Goal: Complete application form

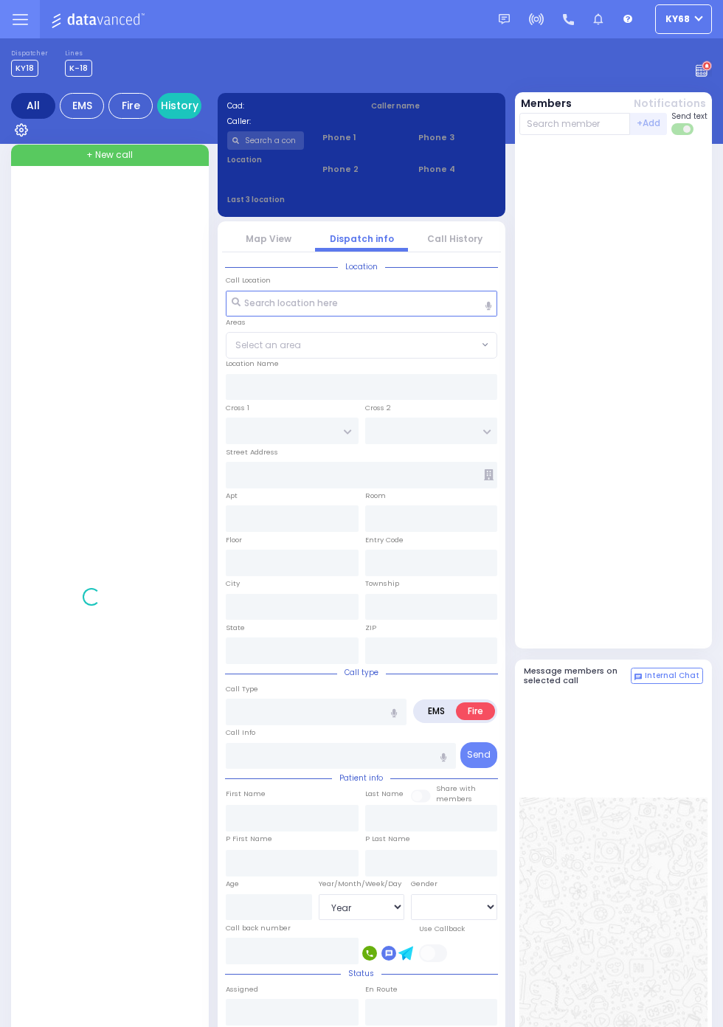
select select "Year"
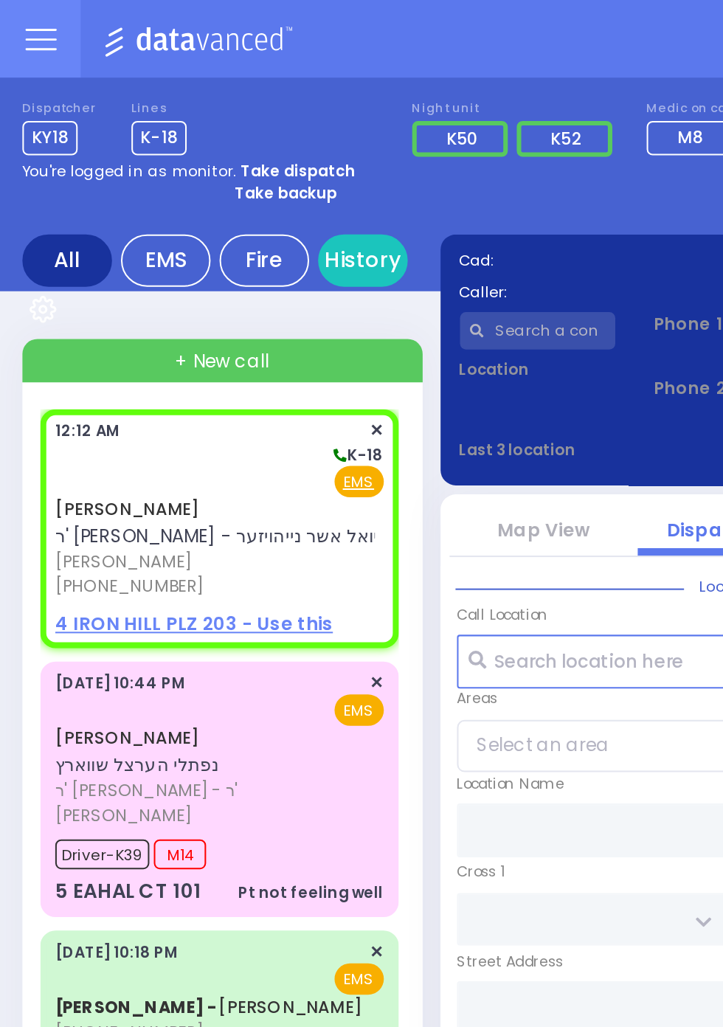
select select
radio input "true"
type input "JOSEPH LEIB"
type input "FRIED"
select select
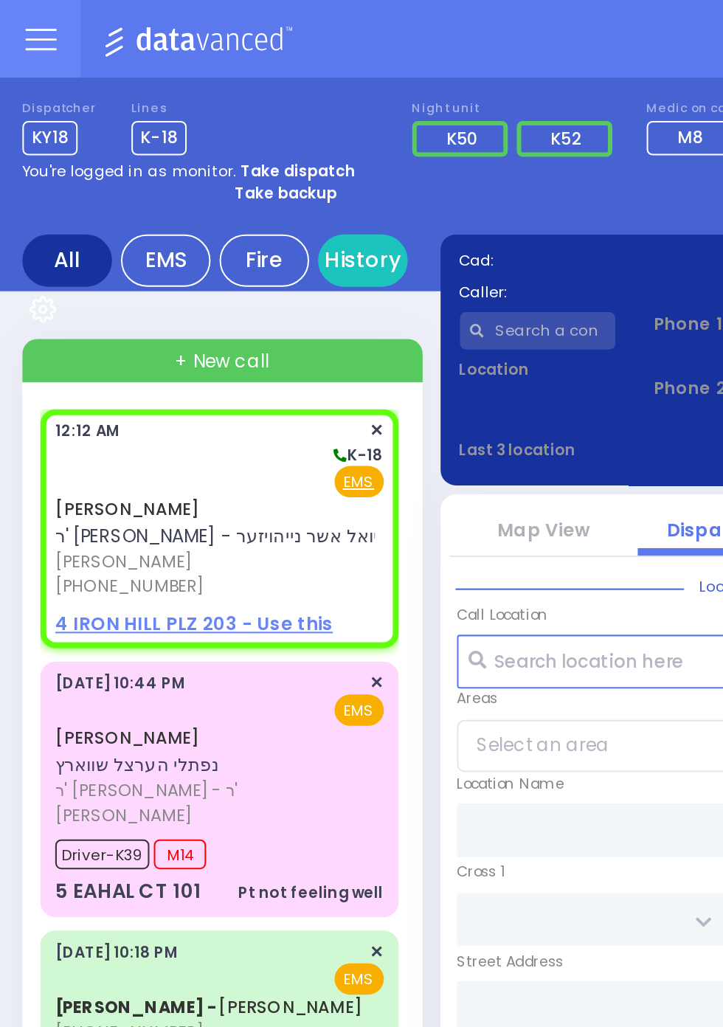
type input "00:12"
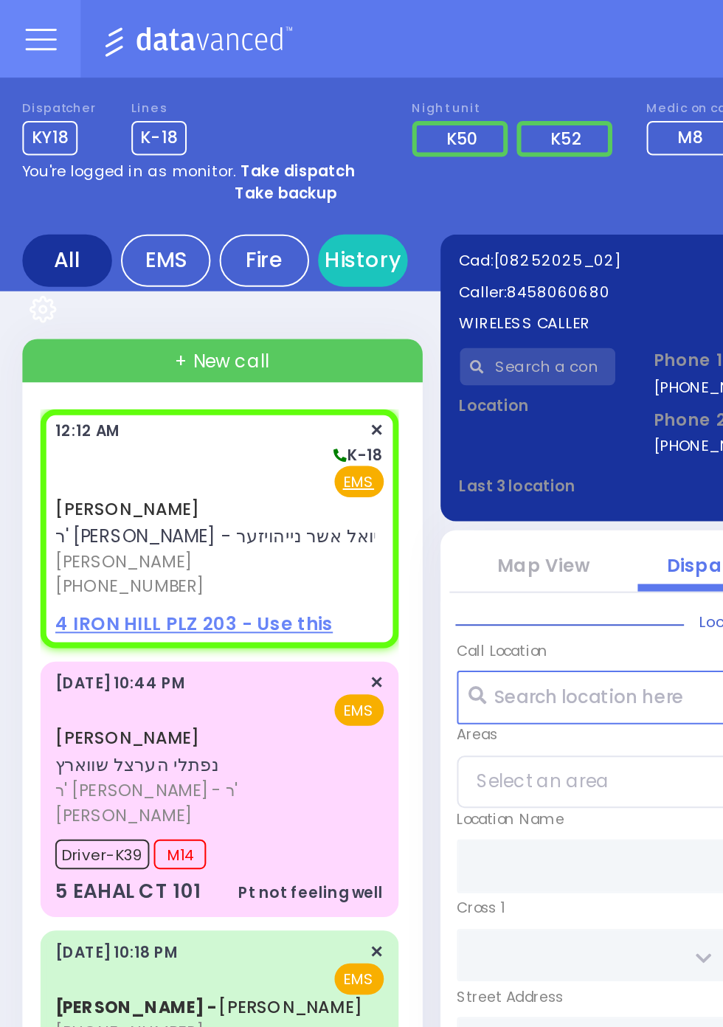
select select
radio input "true"
select select
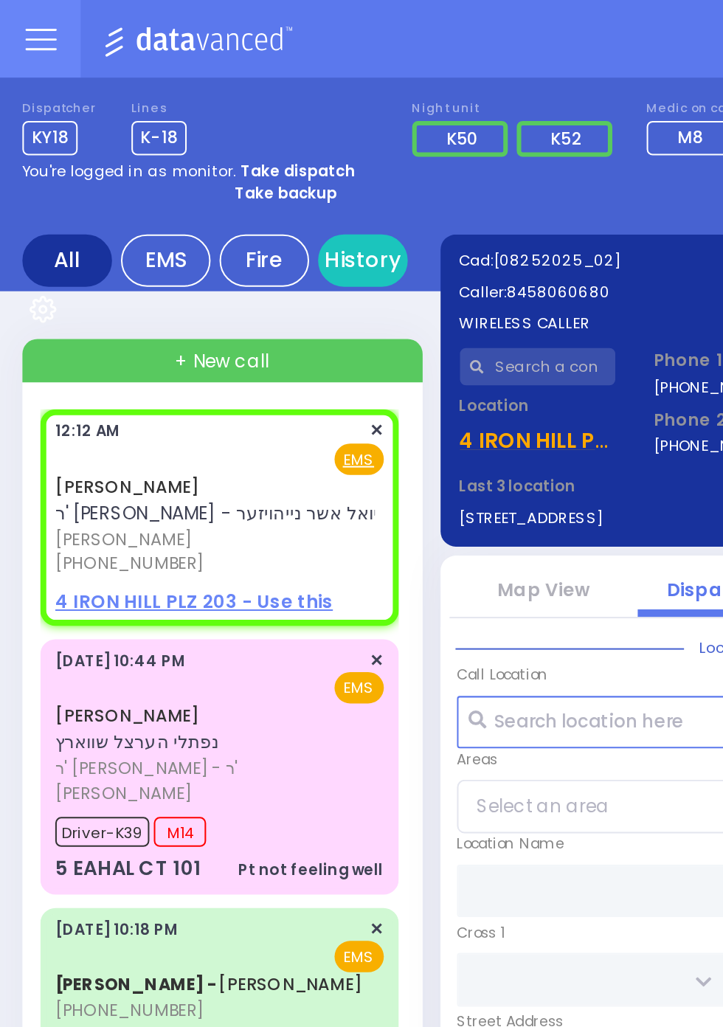
select select
radio input "true"
select select
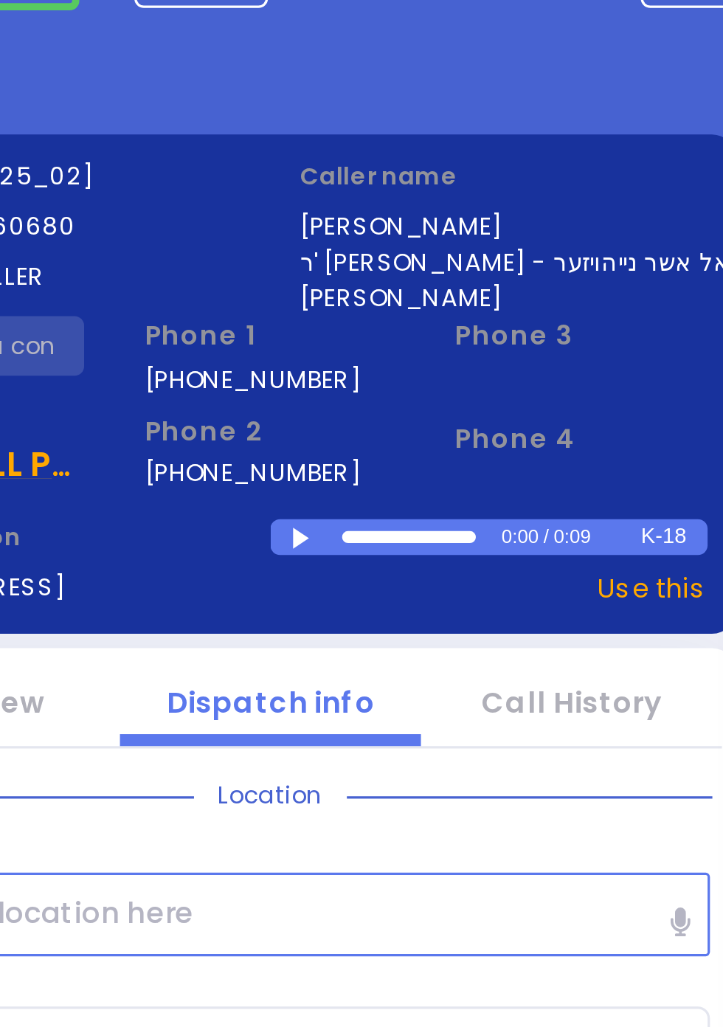
click at [369, 239] on div at bounding box center [373, 241] width 8 height 7
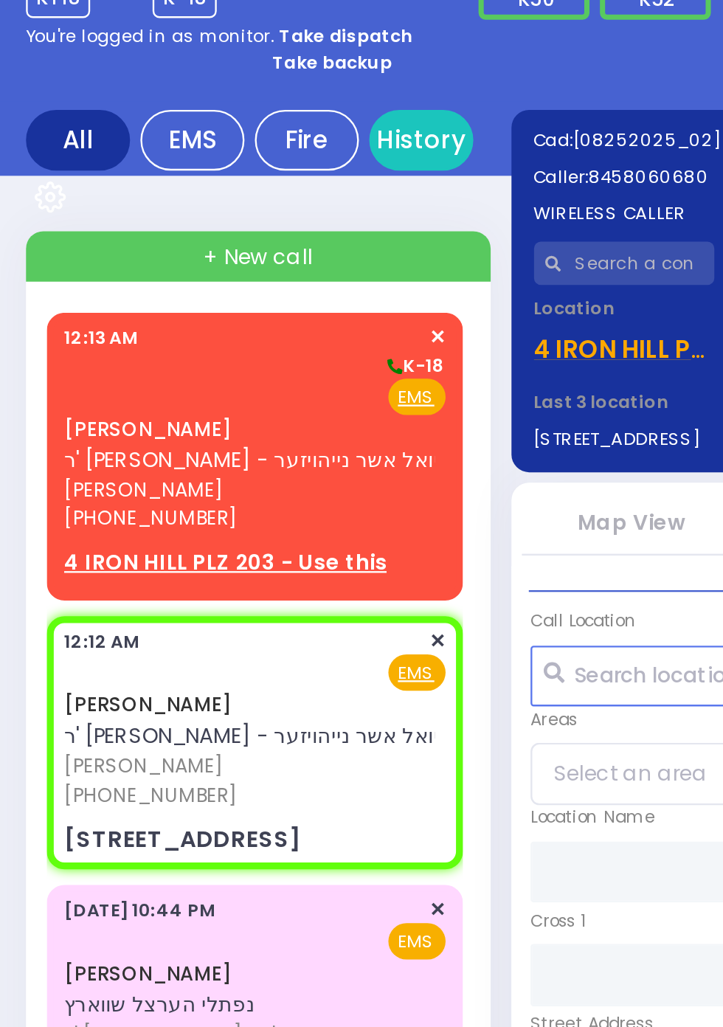
select select
radio input "true"
select select
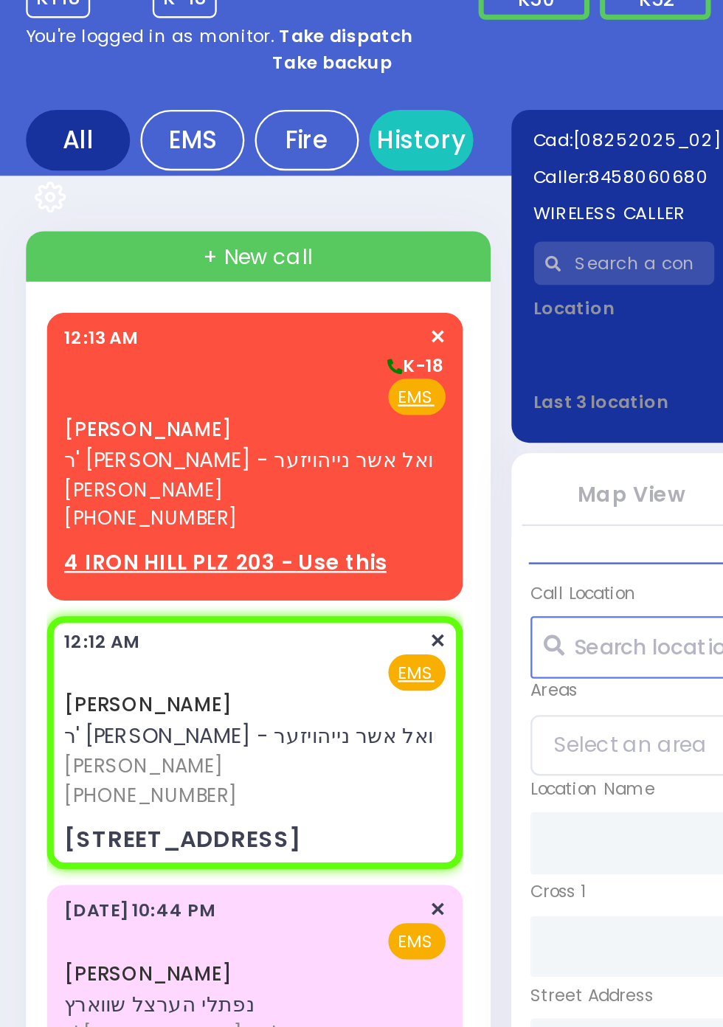
type input "BERDICHEV DR"
type input "SCHUNNEMUNK RD"
type input "4 IRON HILL PLZ"
type input "203"
type input "Monroe"
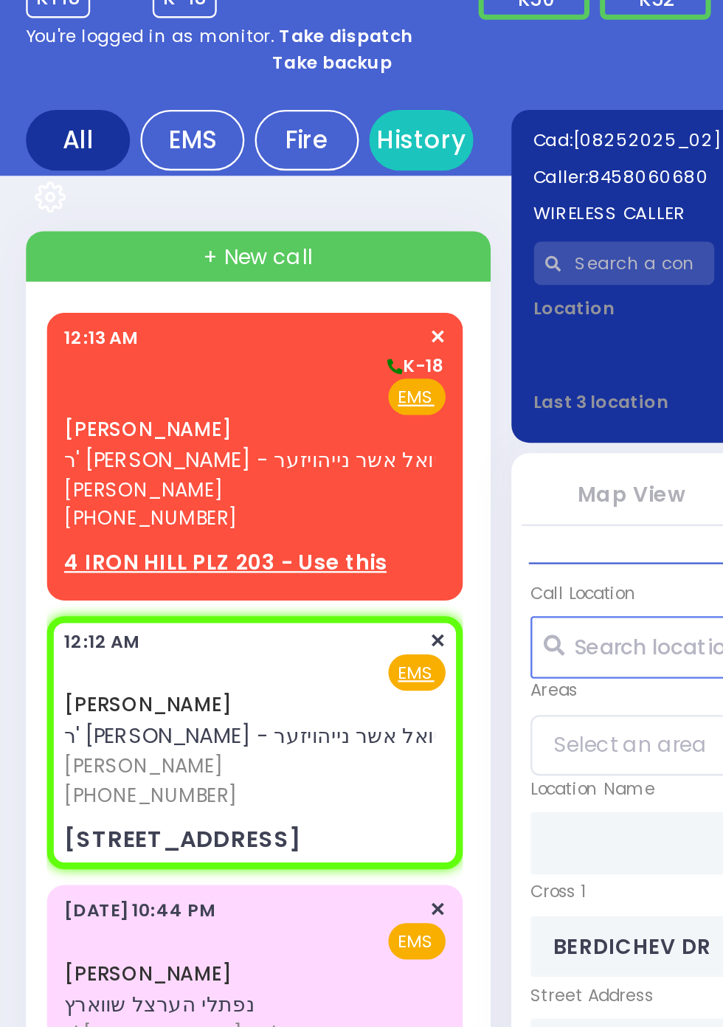
type input "New York"
type input "10950"
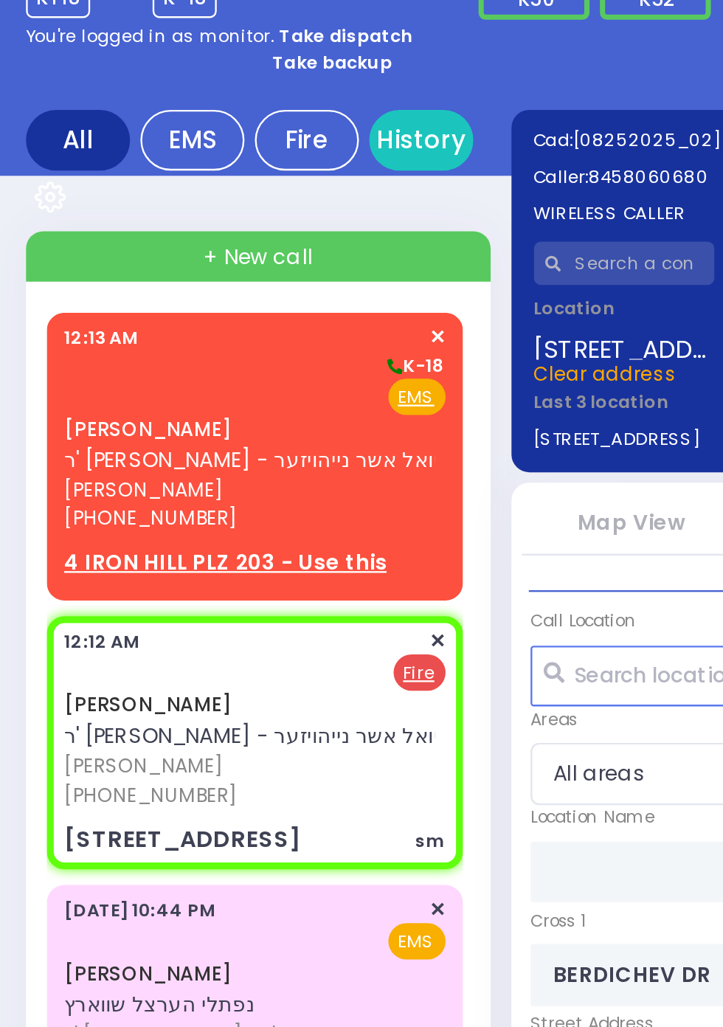
select select
type input "sm"
radio input "false"
radio input "true"
select select
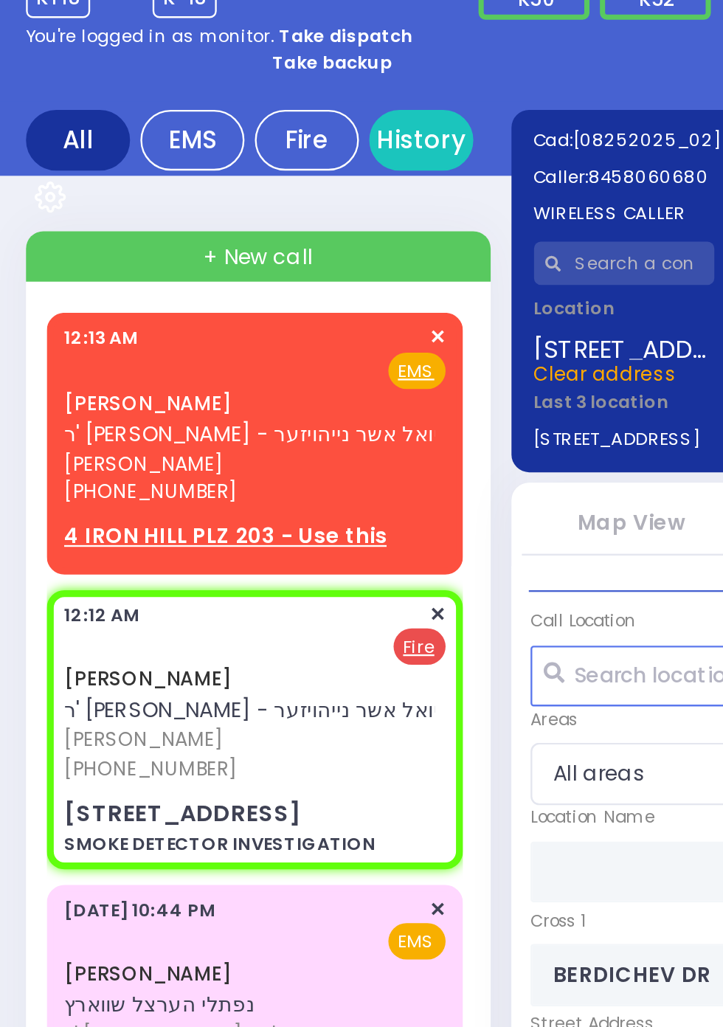
select select
type input "SMOKE DETECTOR INVESTIGATION"
radio input "true"
select select
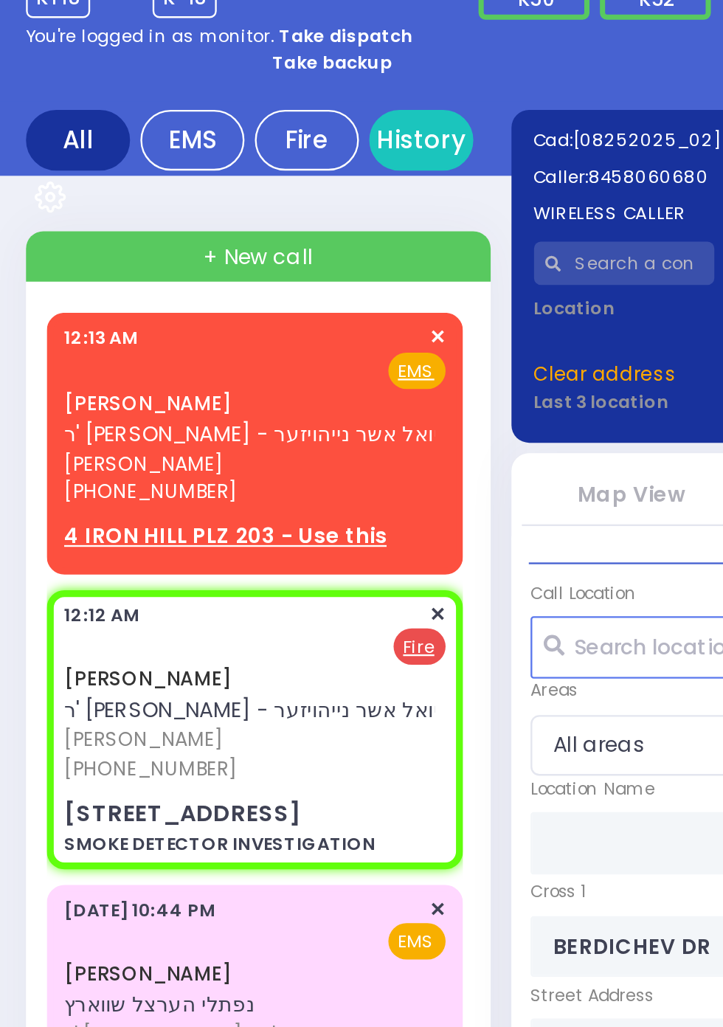
select select
radio input "true"
select select
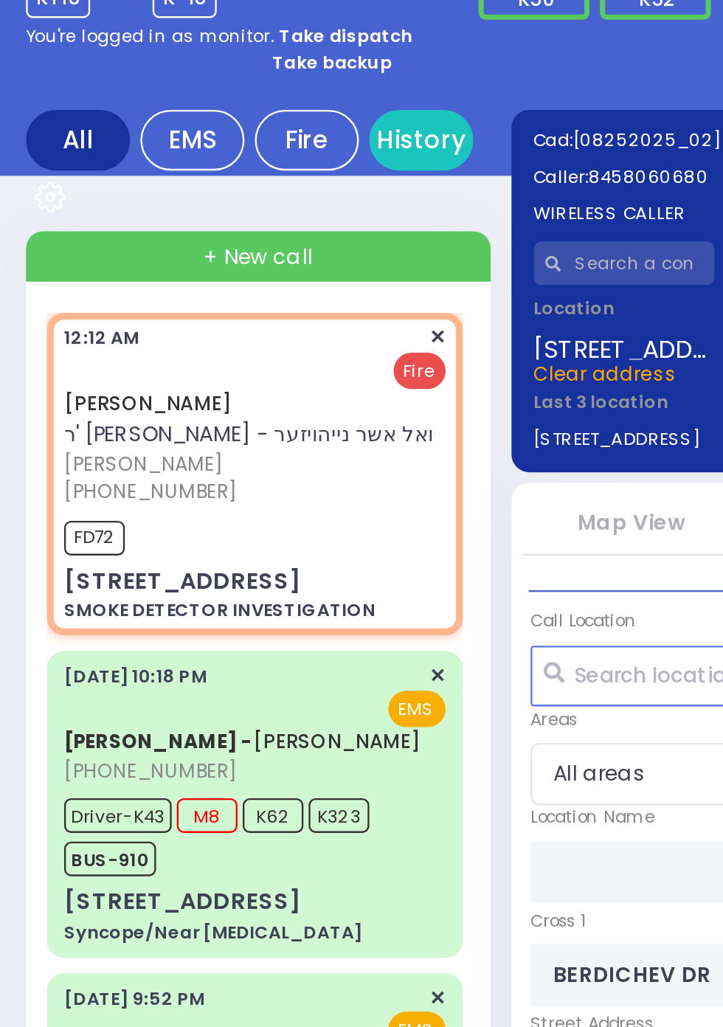
select select
radio input "true"
select select
type input "00:14"
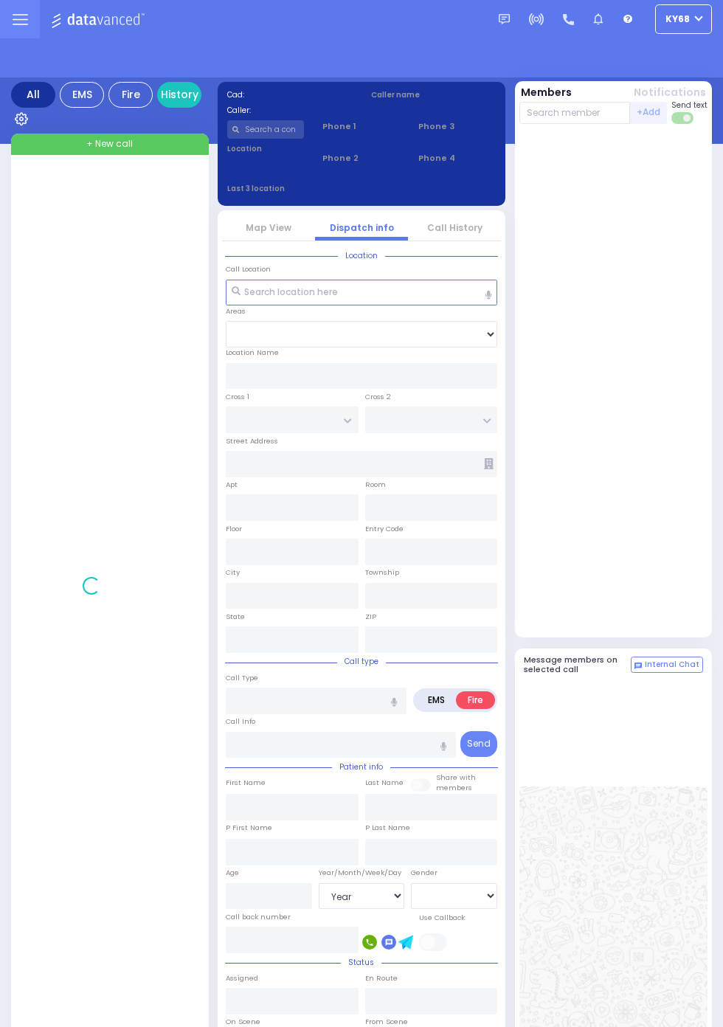
select select "Year"
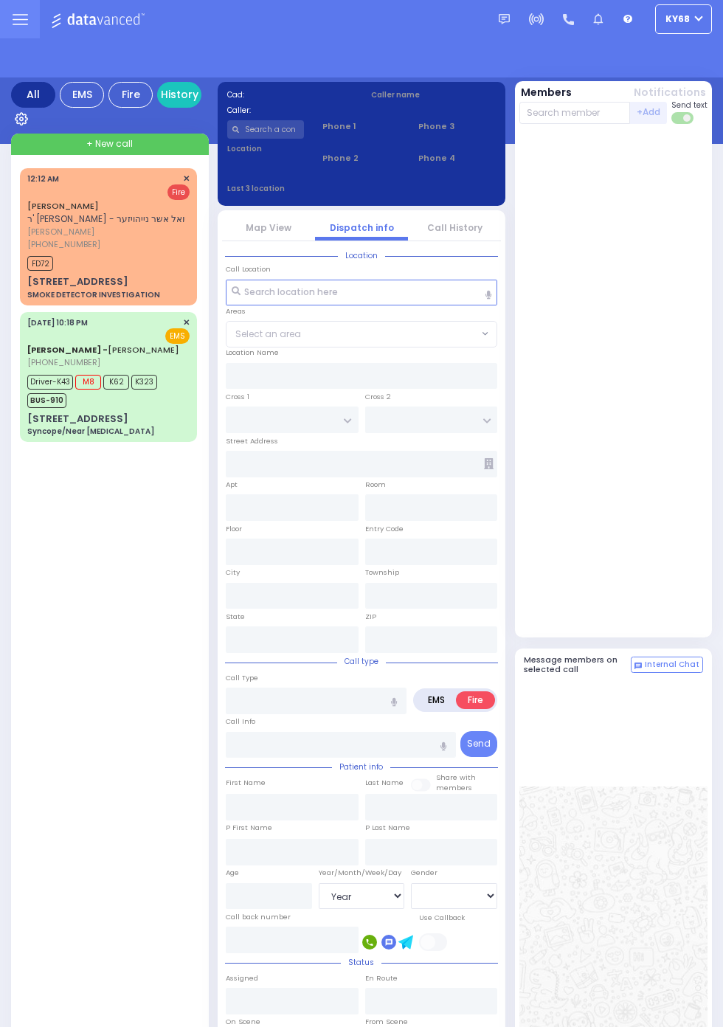
select select "Year"
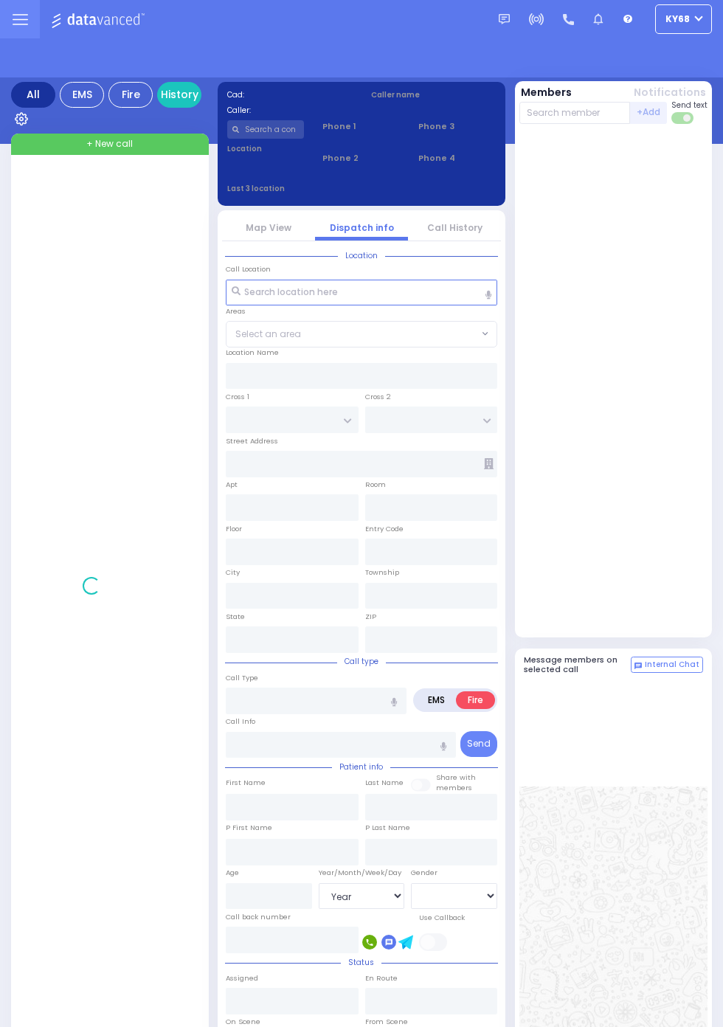
select select "Year"
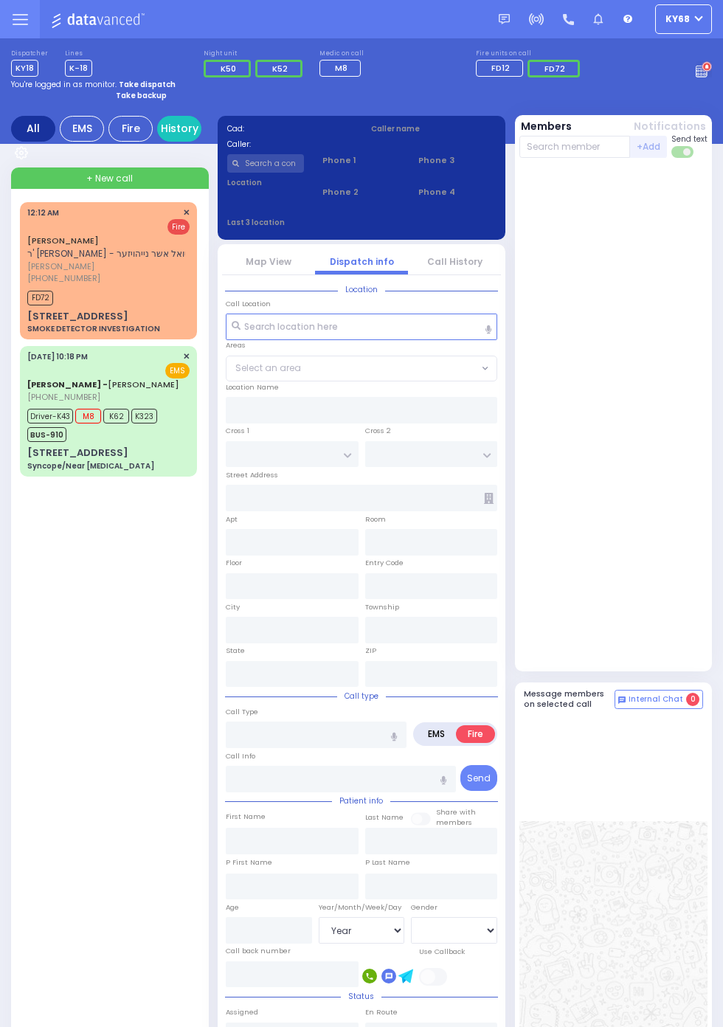
click at [708, 69] on circle at bounding box center [707, 67] width 9 height 9
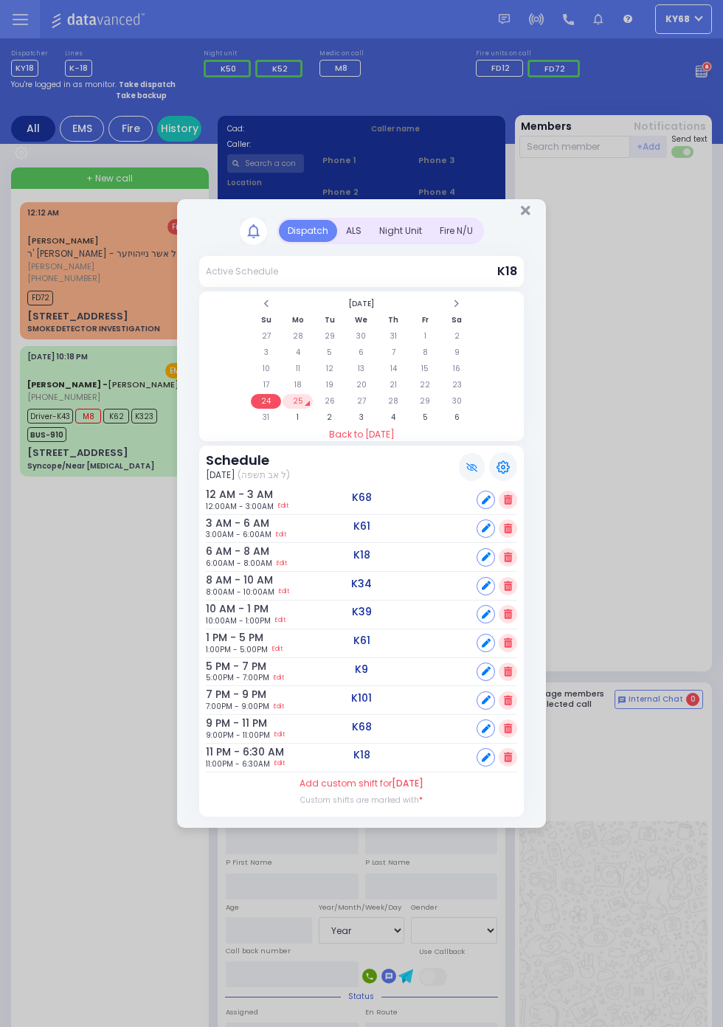
click at [370, 242] on div "ALS" at bounding box center [353, 231] width 33 height 22
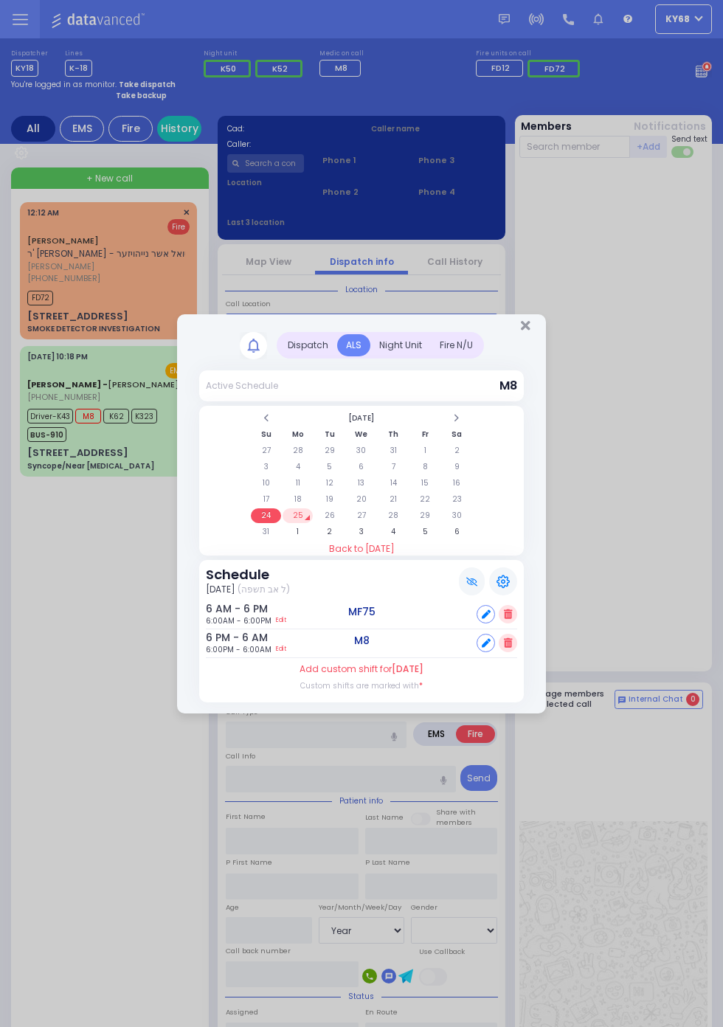
click at [297, 519] on td "25" at bounding box center [298, 515] width 30 height 15
click at [334, 520] on td "26" at bounding box center [329, 515] width 30 height 15
click at [376, 523] on td "27" at bounding box center [361, 515] width 30 height 15
click at [300, 513] on td "25" at bounding box center [298, 515] width 30 height 15
click at [345, 523] on td "26" at bounding box center [329, 515] width 30 height 15
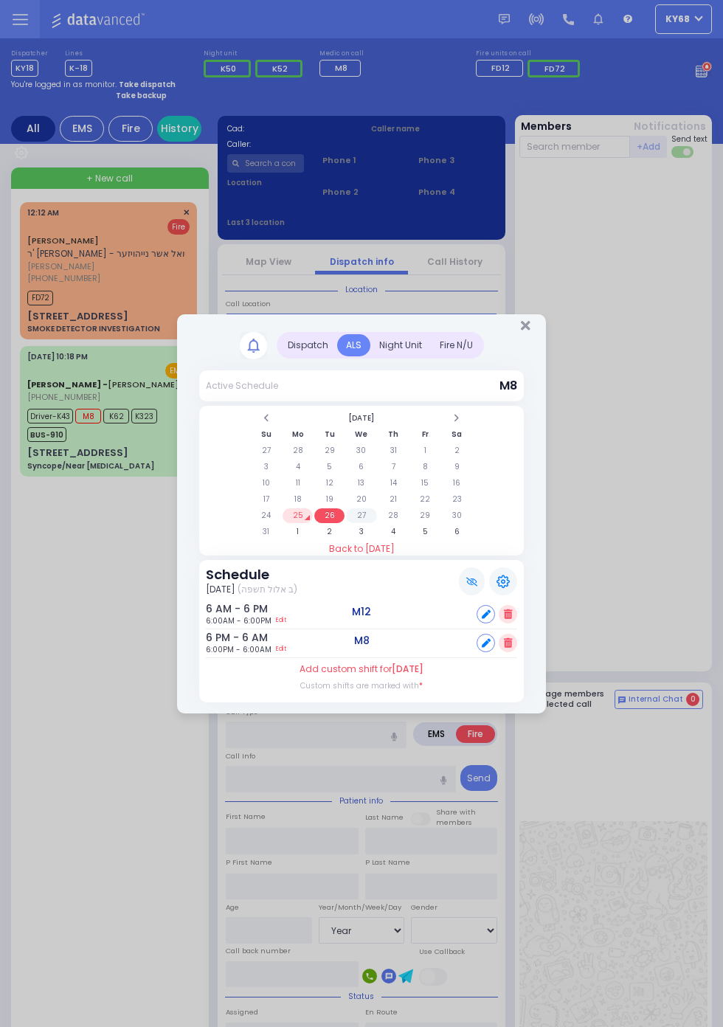
click at [364, 517] on td "27" at bounding box center [361, 515] width 30 height 15
click at [409, 523] on td "28" at bounding box center [394, 515] width 30 height 15
click at [424, 515] on td "29" at bounding box center [425, 515] width 30 height 15
click at [393, 517] on td "28" at bounding box center [394, 515] width 30 height 15
click at [453, 517] on td "30" at bounding box center [457, 515] width 30 height 15
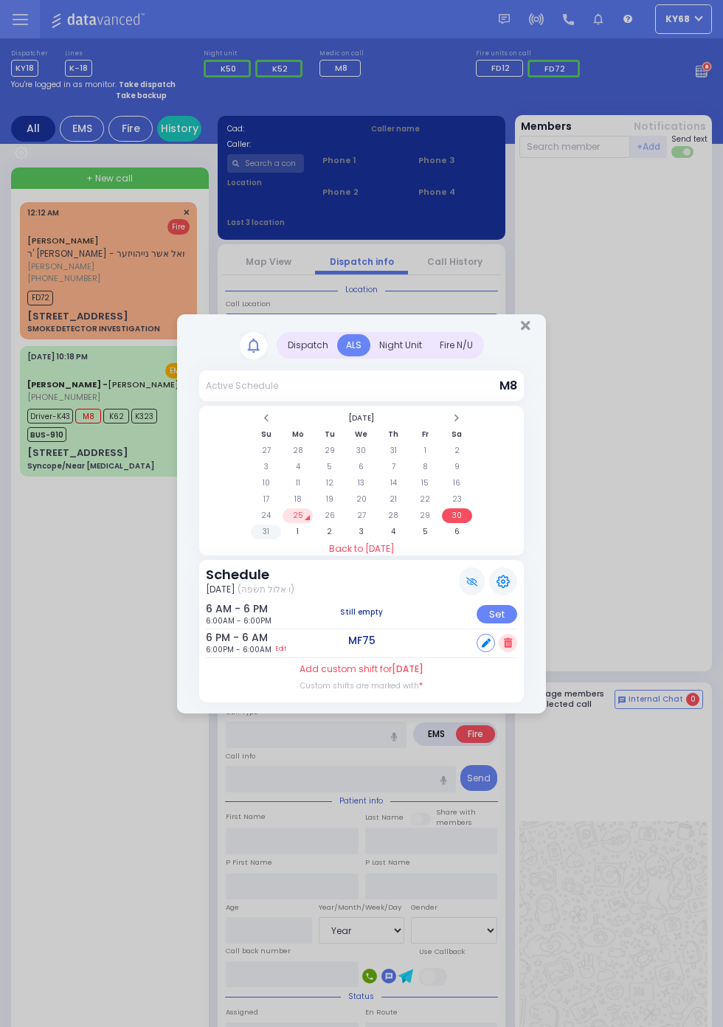
click at [269, 530] on td "31" at bounding box center [266, 532] width 30 height 15
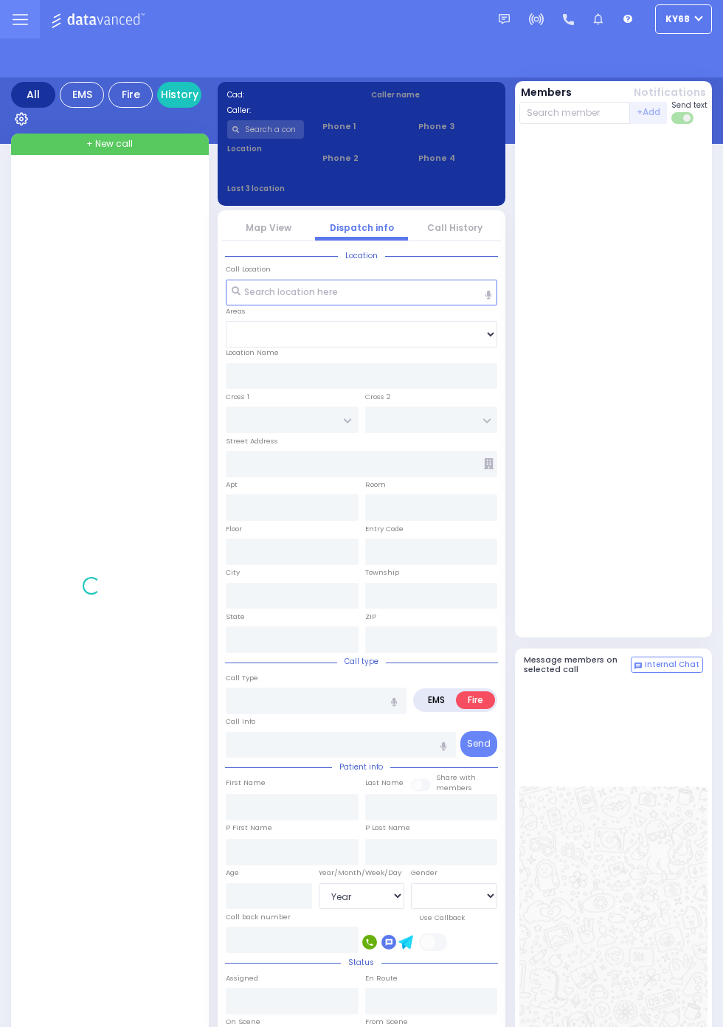
select select "Year"
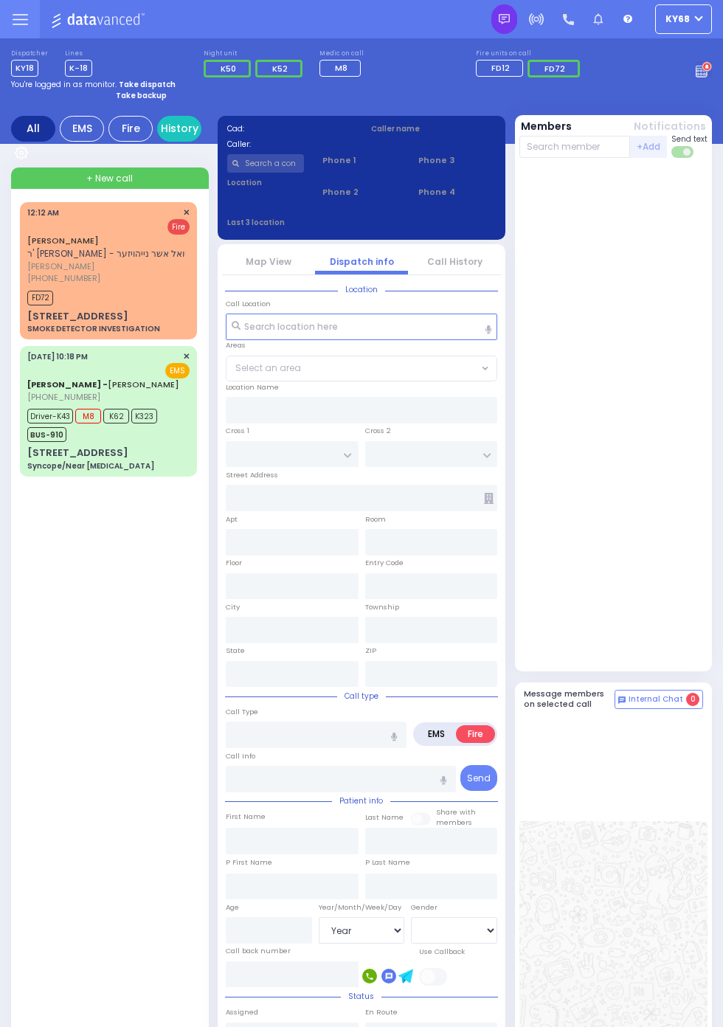
click at [510, 19] on img at bounding box center [504, 19] width 11 height 11
